Goal: Information Seeking & Learning: Learn about a topic

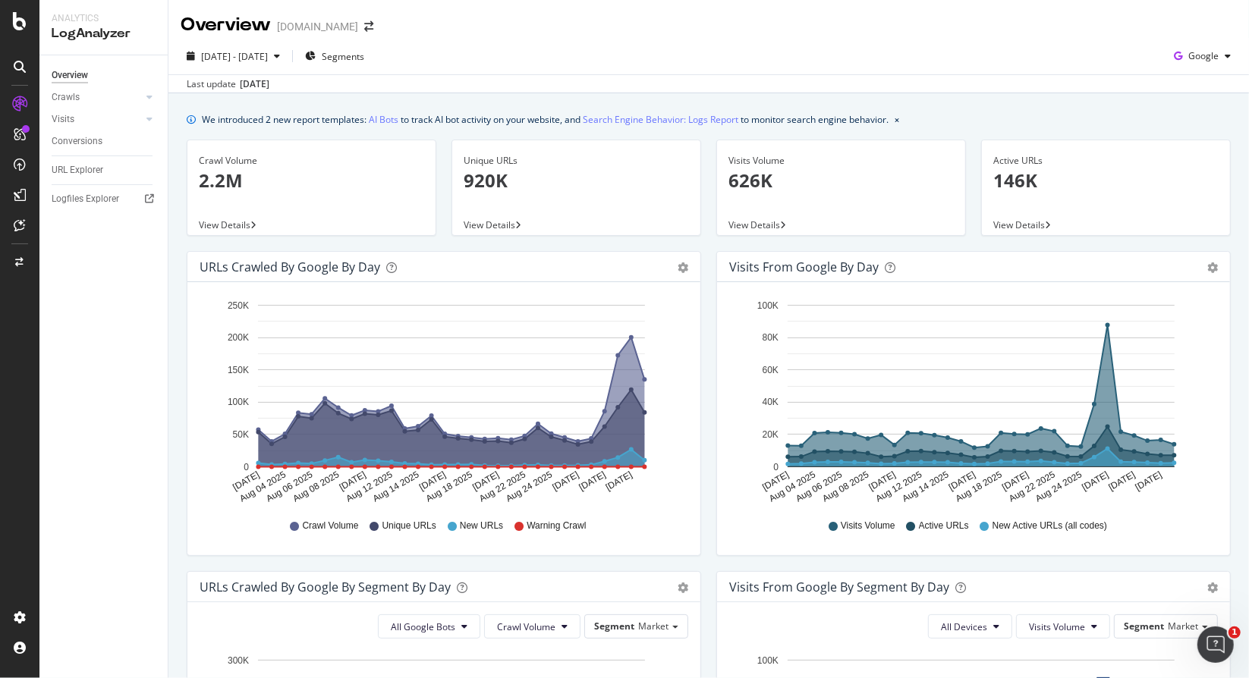
click at [177, 418] on div "We introduced 2 new report templates: AI Bots to track AI bot activity on your …" at bounding box center [708, 679] width 1081 height 1172
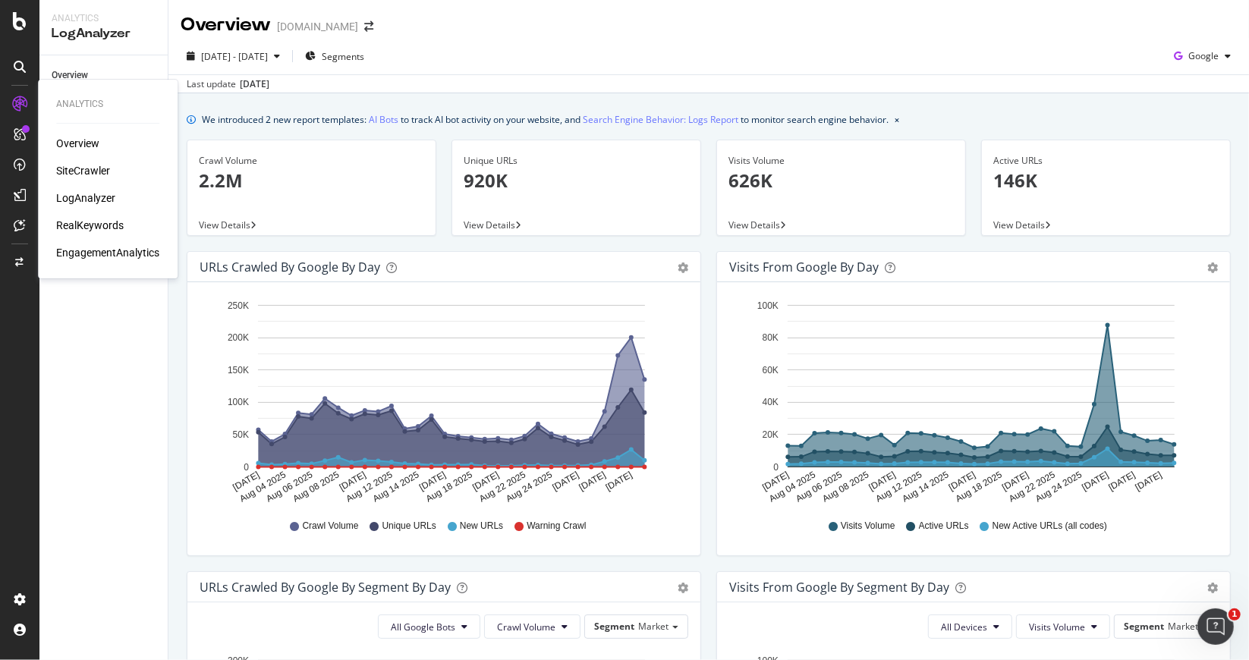
click at [68, 140] on div "Overview" at bounding box center [77, 143] width 43 height 15
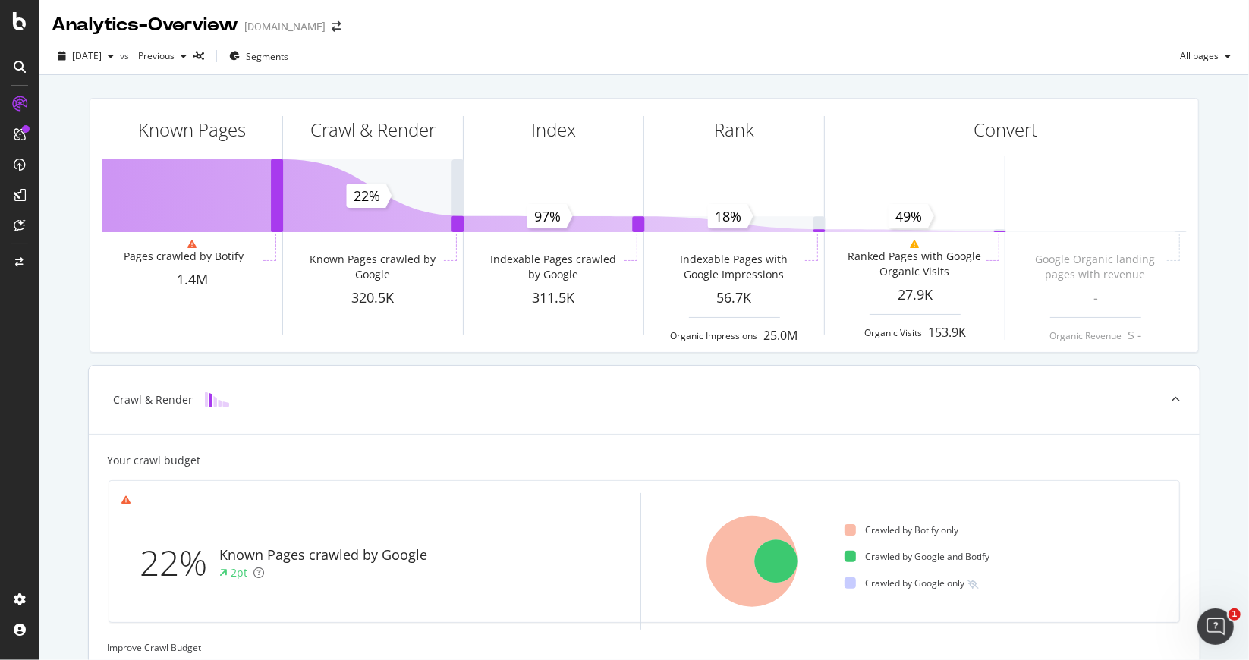
scroll to position [363, 0]
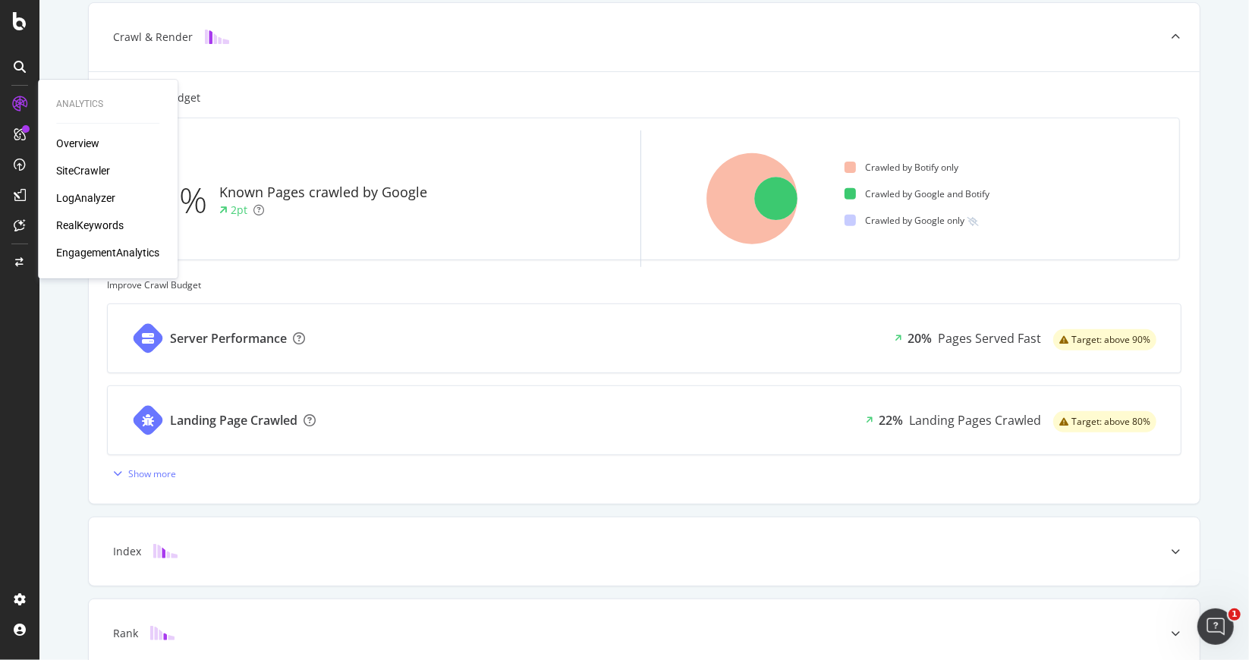
click at [90, 225] on div "RealKeywords" at bounding box center [90, 225] width 68 height 15
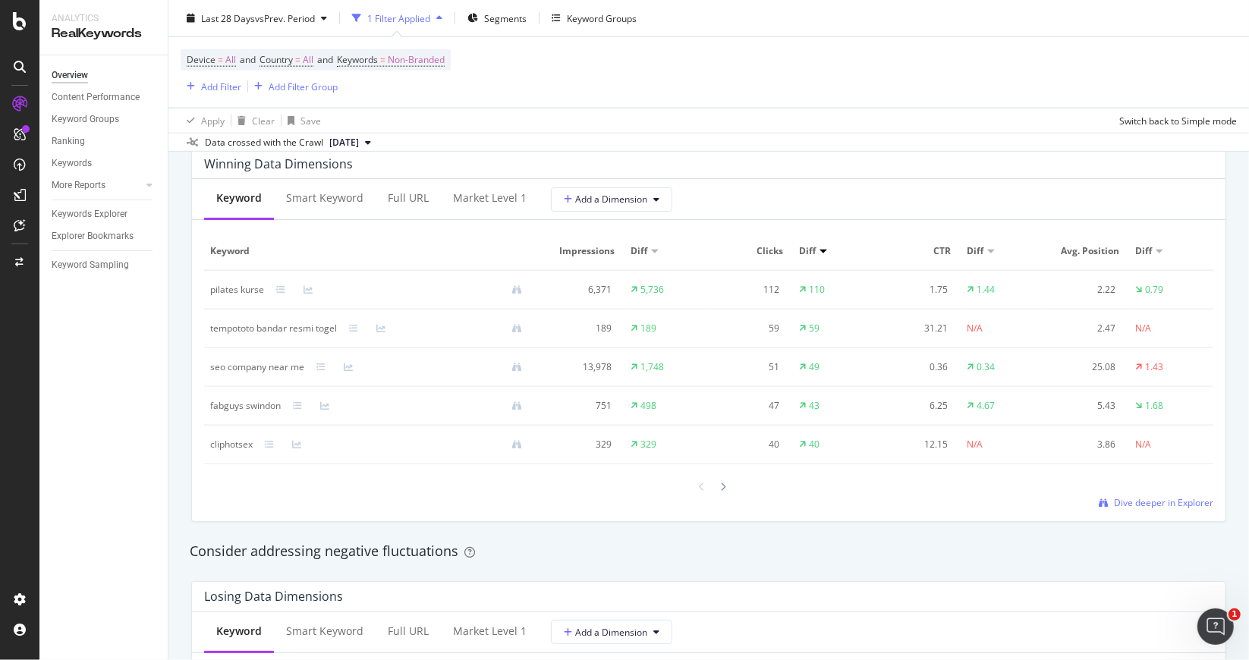
scroll to position [1366, 0]
